Goal: Task Accomplishment & Management: Use online tool/utility

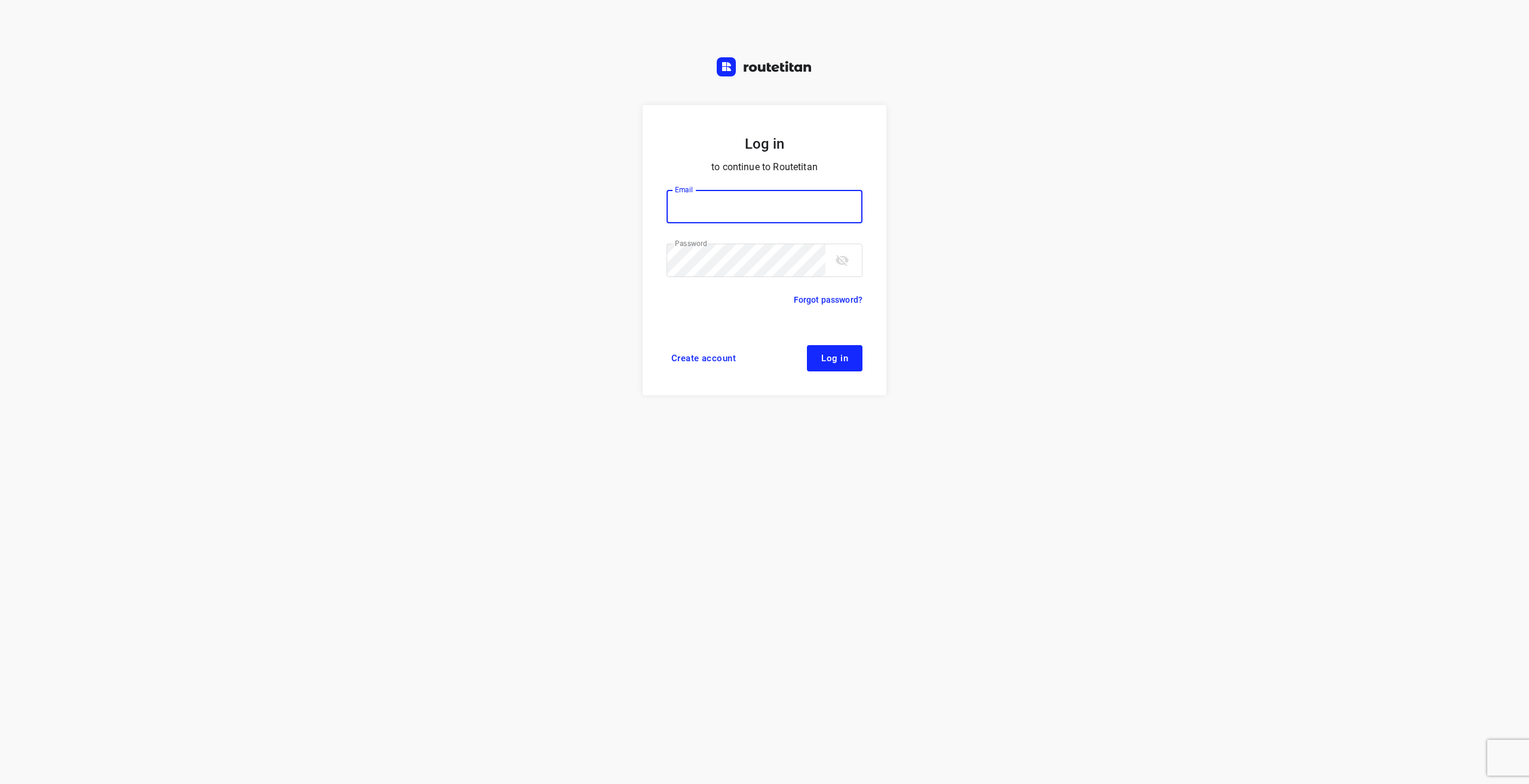
type input "[EMAIL_ADDRESS][DOMAIN_NAME]"
click at [850, 358] on button "Log in" at bounding box center [835, 358] width 55 height 26
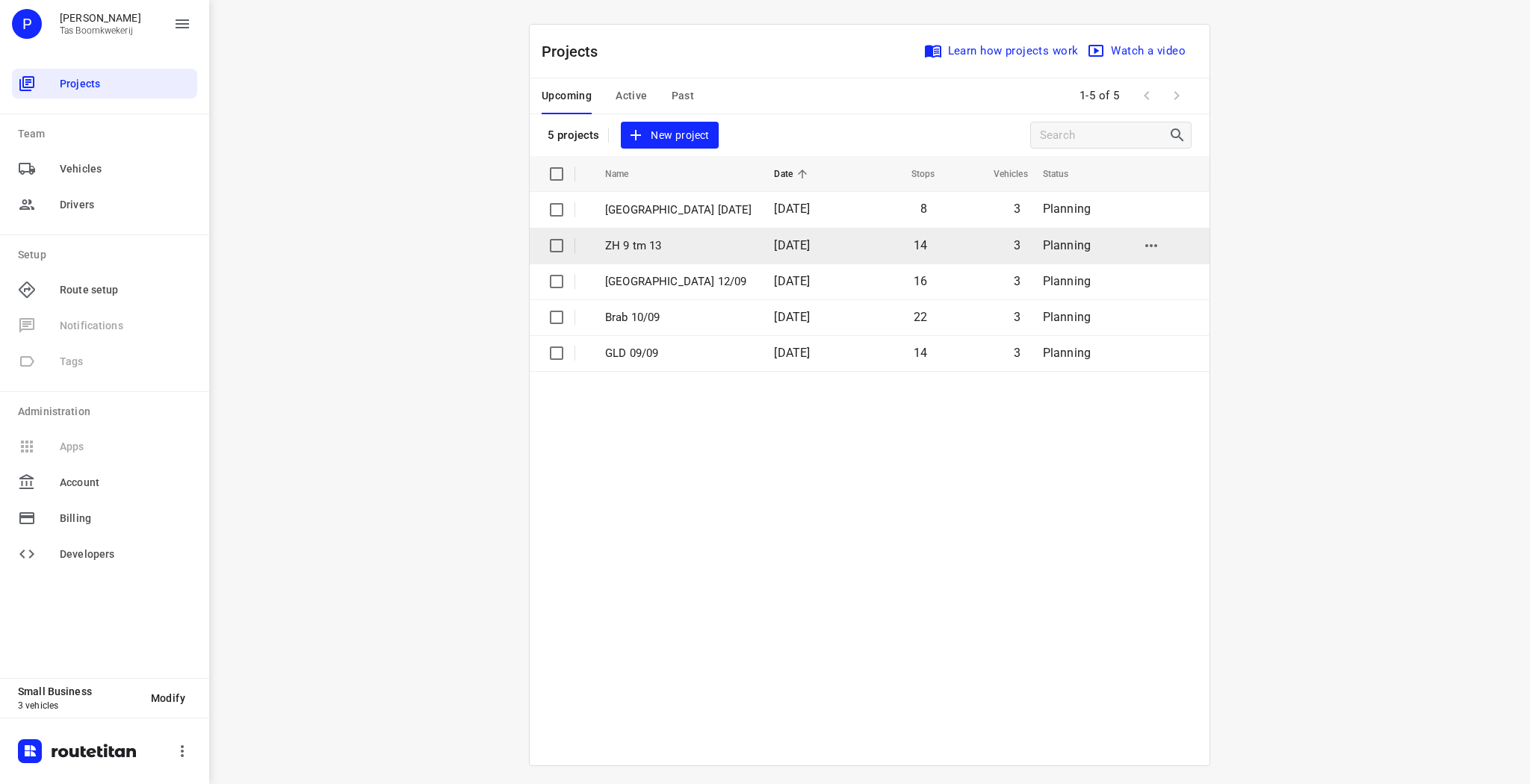
click at [634, 245] on p "ZH 9 tm 13" at bounding box center [678, 246] width 146 height 18
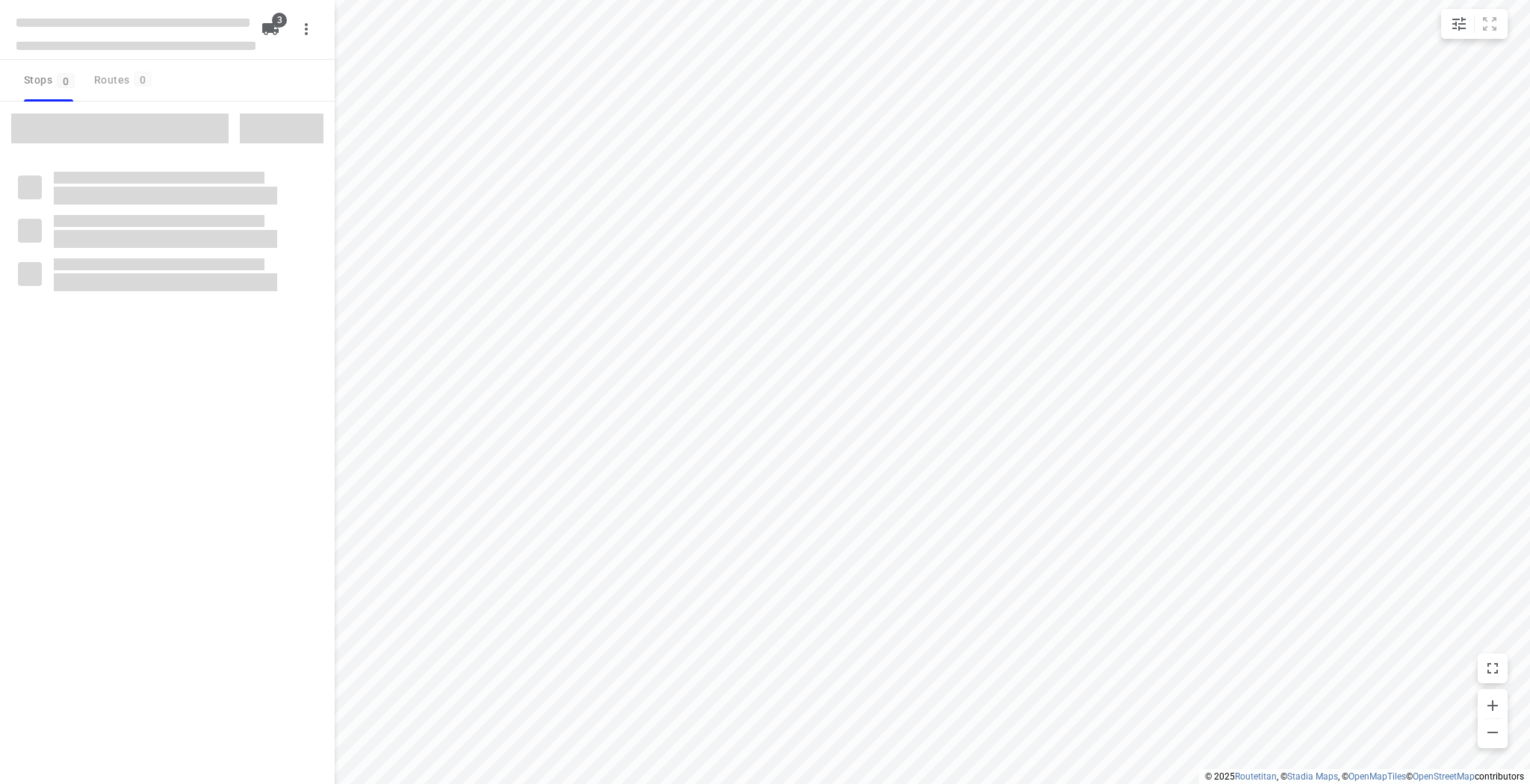
type input "distance"
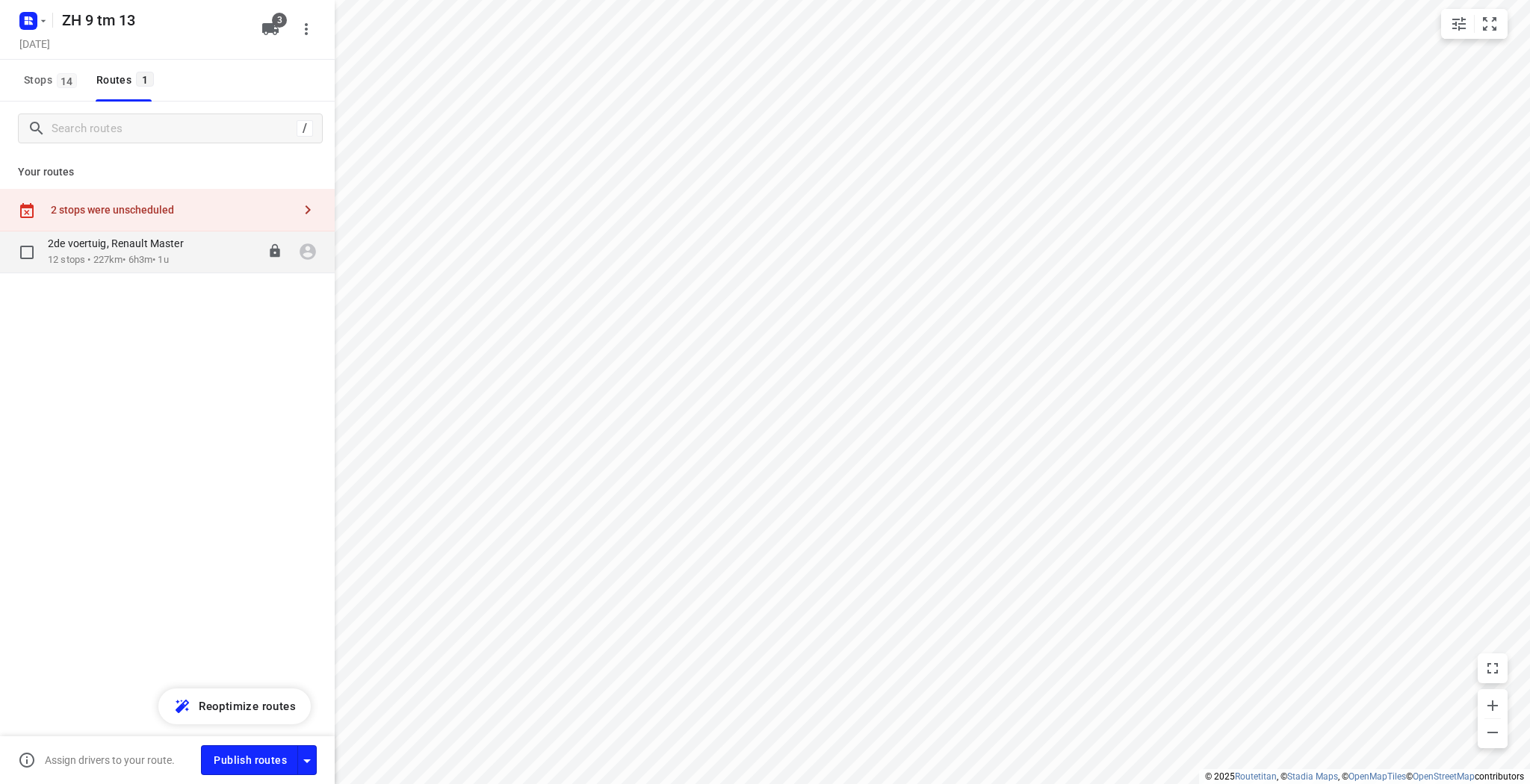
click at [103, 271] on div "2de voertuig, Renault Master 12 stops • 227km • 6h3m • 1u 08:00-14:03" at bounding box center [167, 252] width 334 height 42
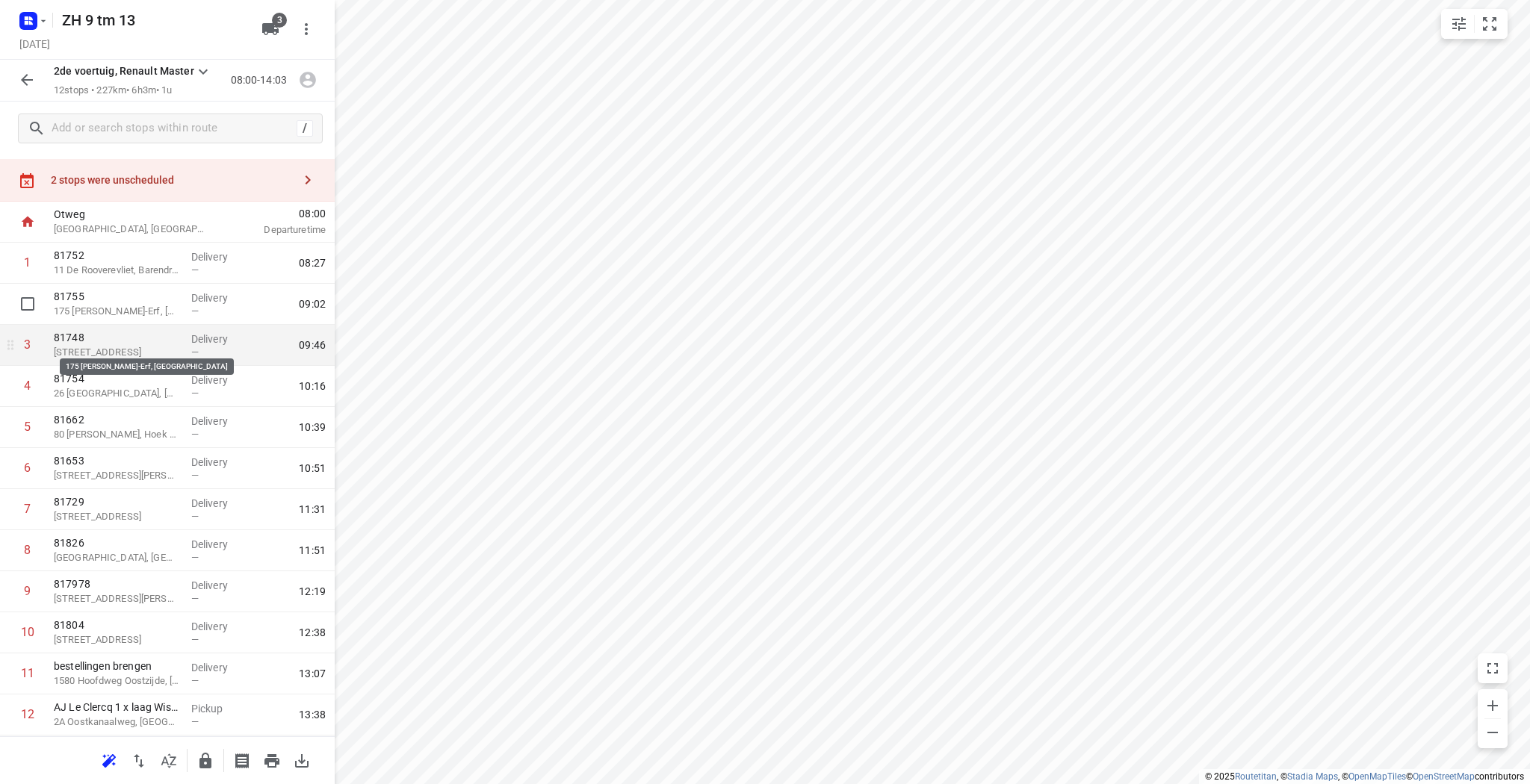
scroll to position [60, 0]
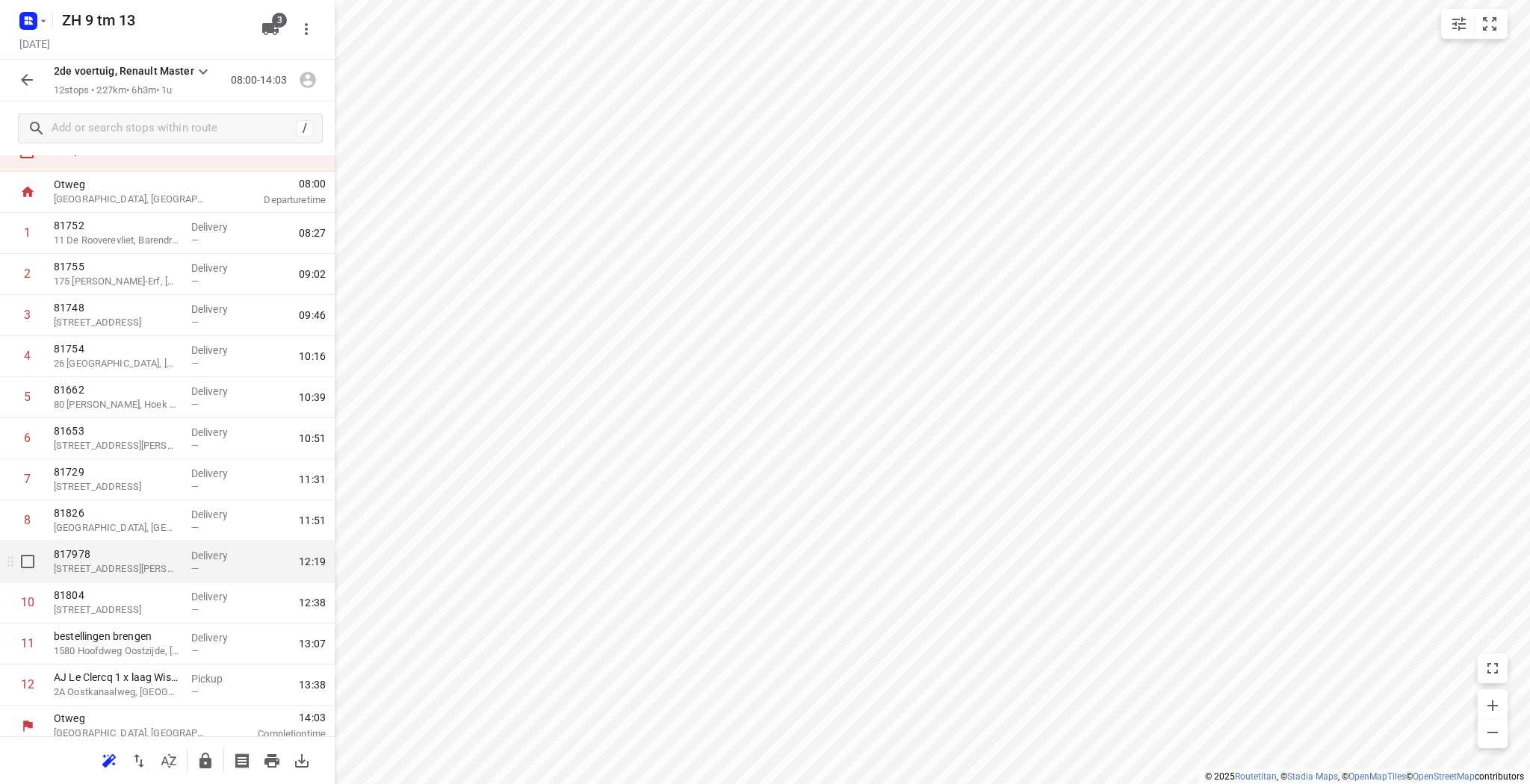
drag, startPoint x: 140, startPoint y: 614, endPoint x: 0, endPoint y: 565, distance: 148.3
click at [0, 565] on div at bounding box center [24, 562] width 48 height 41
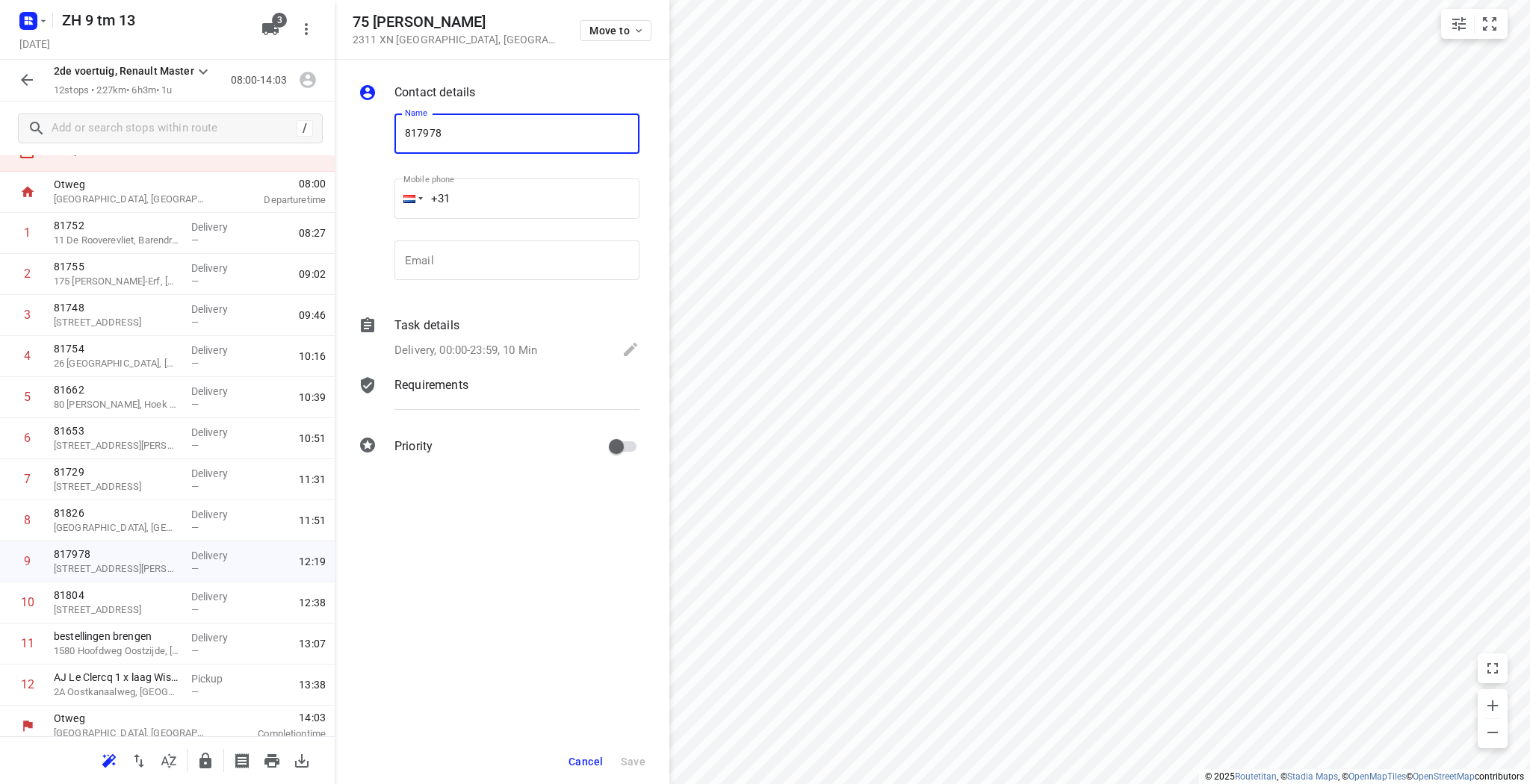
click at [588, 757] on span "Cancel" at bounding box center [585, 762] width 34 height 12
